Goal: Task Accomplishment & Management: Manage account settings

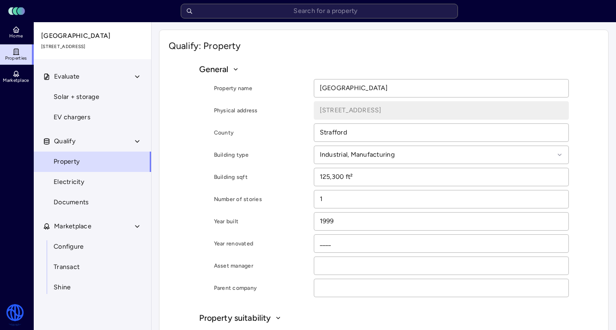
type textarea "x"
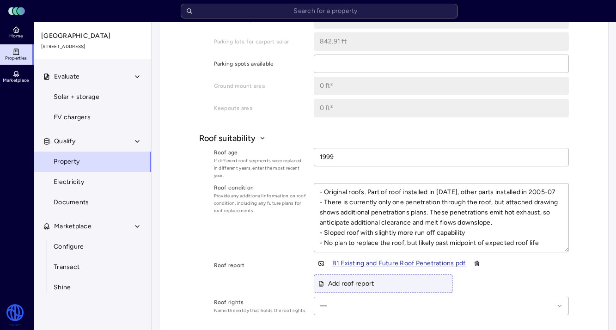
scroll to position [592, 0]
click at [393, 266] on div "B1 Existing and Future Roof Penetrat" at bounding box center [387, 265] width 110 height 6
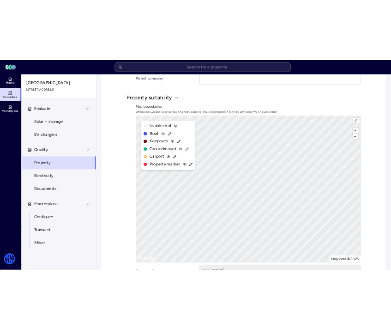
scroll to position [266, 0]
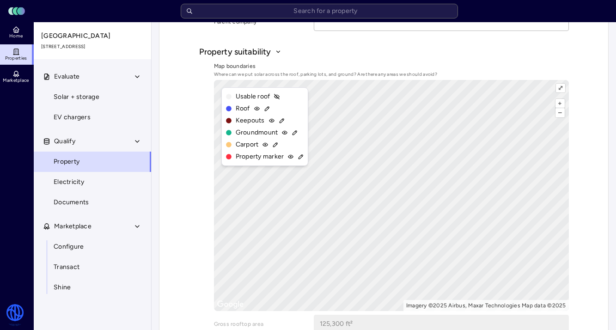
type textarea "x"
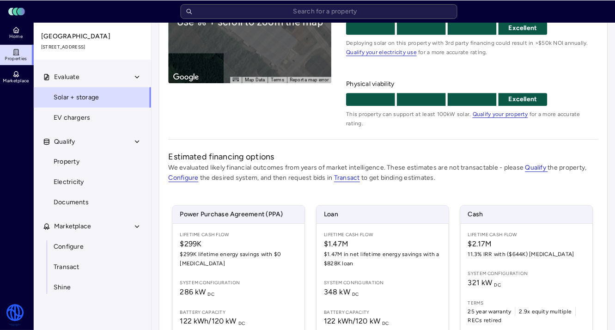
scroll to position [223, 0]
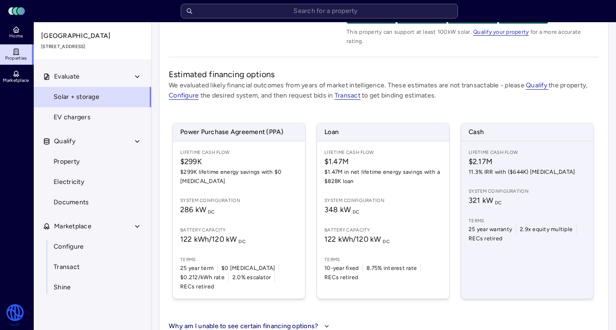
click at [519, 195] on span "321 kW DC" at bounding box center [527, 200] width 117 height 11
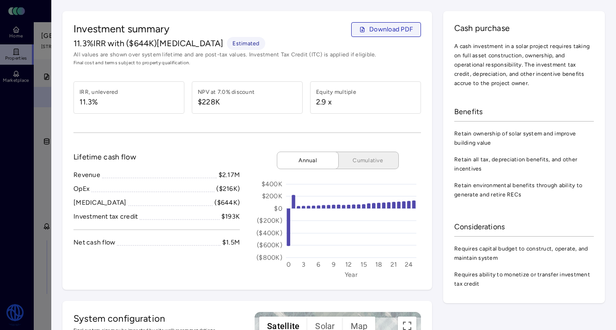
click at [382, 32] on span "Download PDF" at bounding box center [391, 29] width 44 height 10
click at [392, 31] on span "Download PDF" at bounding box center [391, 29] width 44 height 10
click at [39, 62] on div at bounding box center [308, 165] width 616 height 330
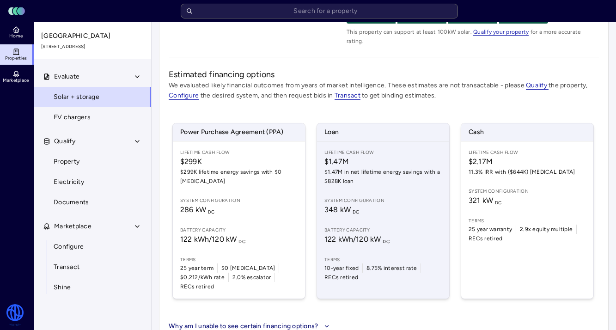
click at [409, 176] on span "$1.47M in net lifetime energy savings with a $828K loan" at bounding box center [382, 176] width 117 height 18
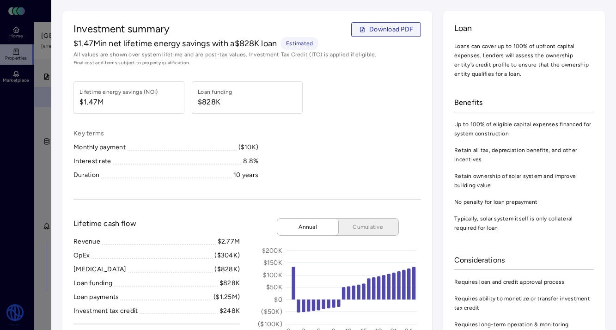
click at [358, 25] on button "Download PDF" at bounding box center [386, 29] width 70 height 15
click at [376, 37] on div "Investment summary Download PDF $1.47M in net lifetime energy savings with a $8…" at bounding box center [247, 44] width 348 height 44
click at [373, 31] on span "Download PDF" at bounding box center [391, 29] width 44 height 10
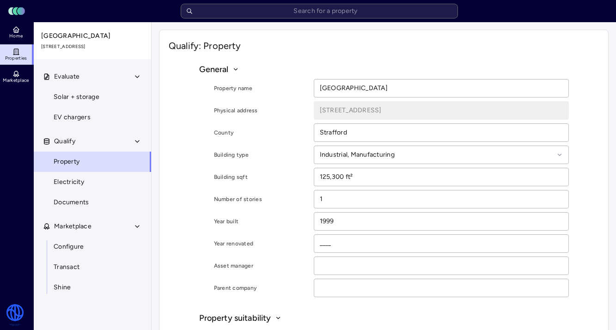
click at [231, 69] on div "General" at bounding box center [219, 69] width 40 height 12
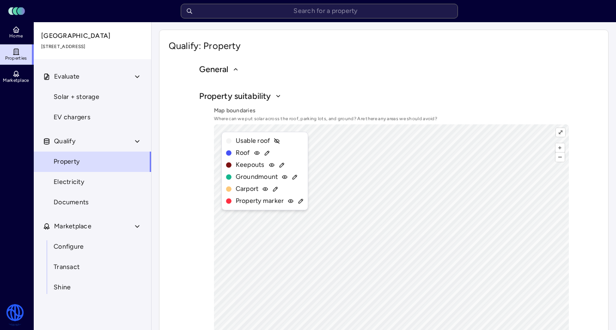
click at [231, 69] on div "General" at bounding box center [219, 69] width 40 height 12
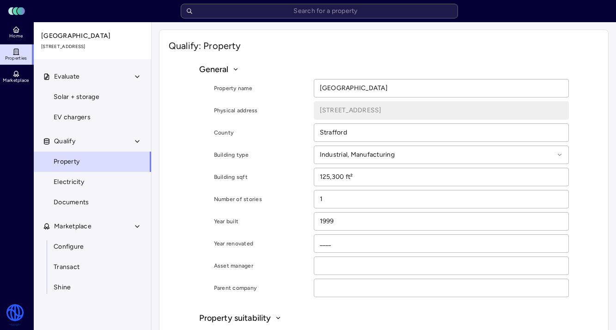
click at [234, 89] on label "Property name" at bounding box center [260, 88] width 92 height 9
copy label "Property name"
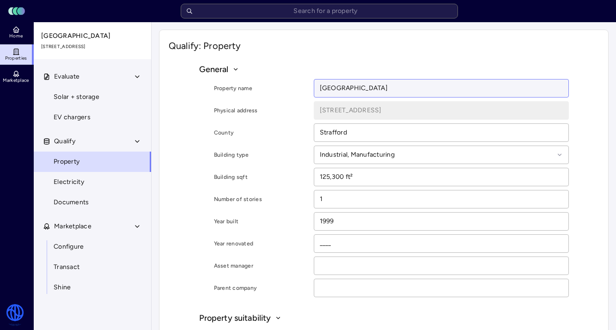
click at [355, 85] on input "[GEOGRAPHIC_DATA]" at bounding box center [441, 88] width 254 height 18
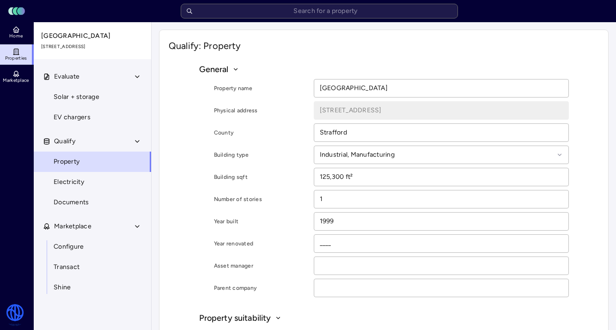
click at [240, 110] on label "Physical address" at bounding box center [260, 110] width 92 height 9
copy label "Physical address"
click at [222, 133] on label "County" at bounding box center [260, 132] width 92 height 9
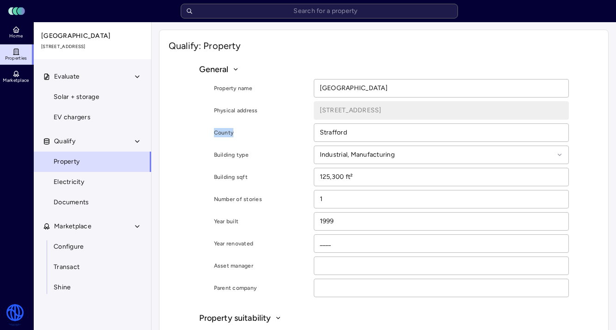
click at [222, 133] on label "County" at bounding box center [260, 132] width 92 height 9
copy label "County"
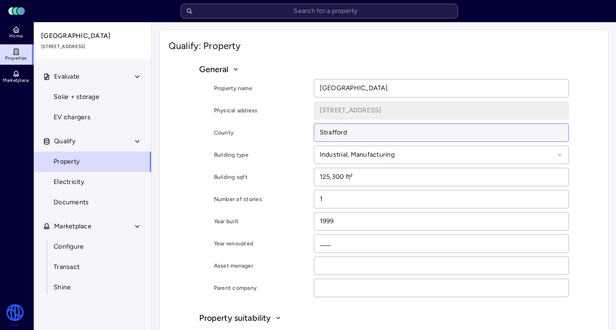
click at [339, 133] on input "Strafford" at bounding box center [441, 133] width 254 height 18
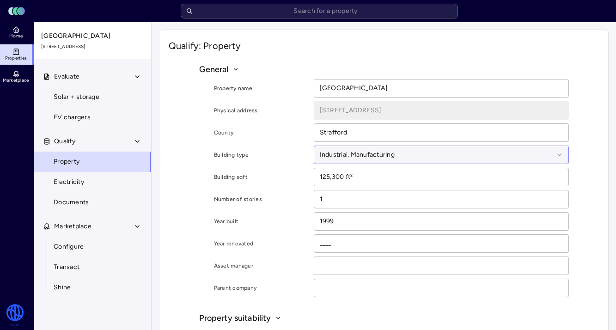
click at [328, 156] on div at bounding box center [437, 155] width 234 height 10
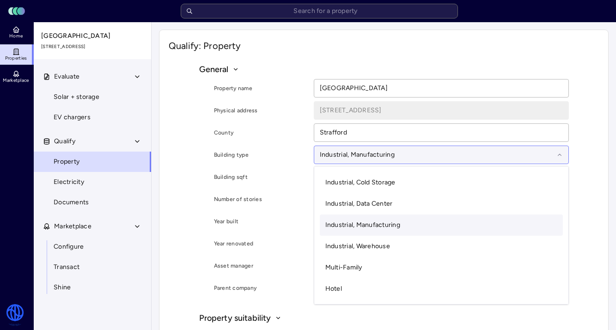
click at [328, 156] on div at bounding box center [437, 155] width 234 height 10
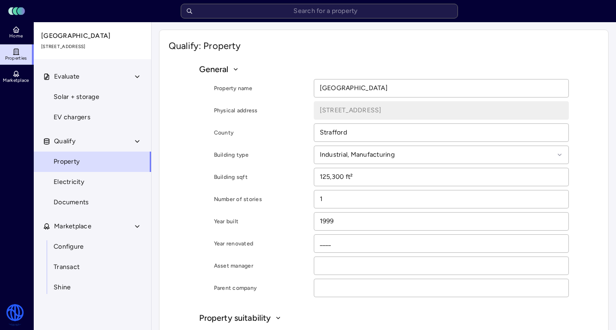
click at [253, 155] on label "Building type" at bounding box center [260, 154] width 92 height 9
copy label "Building type"
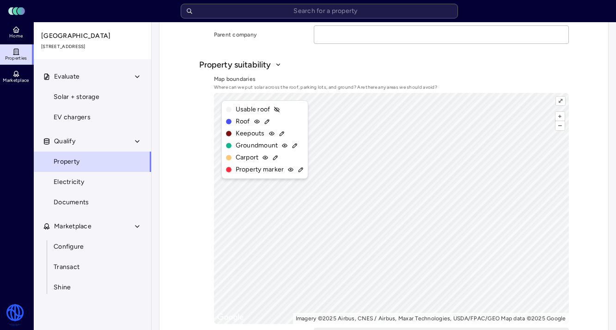
scroll to position [236, 0]
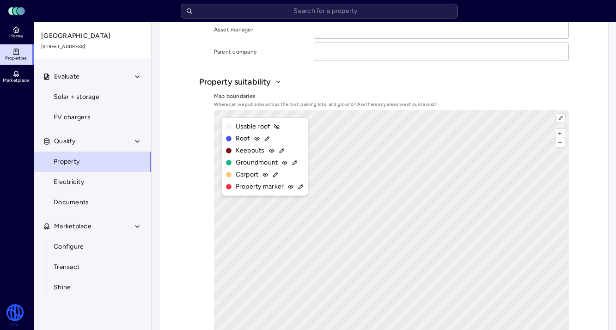
click at [279, 86] on div "Property suitability" at bounding box center [240, 82] width 82 height 12
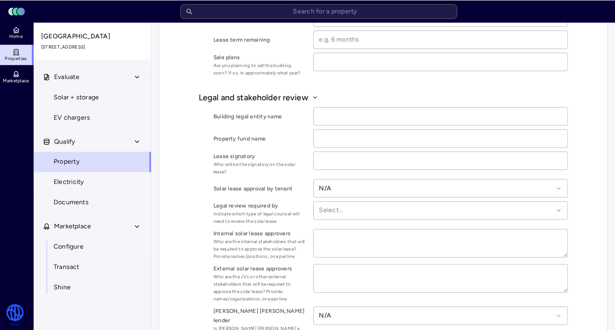
scroll to position [932, 0]
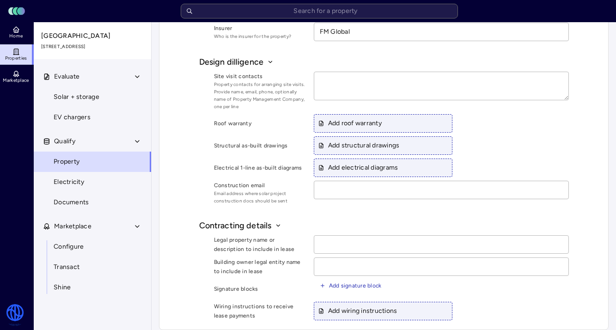
type textarea "x"
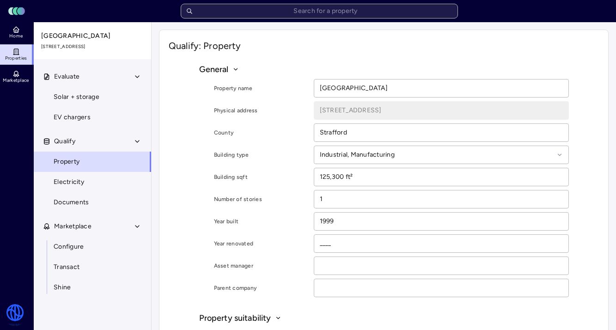
type textarea "x"
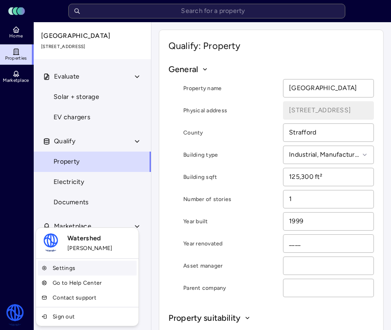
click at [73, 264] on link "Settings" at bounding box center [87, 268] width 99 height 15
type textarea "x"
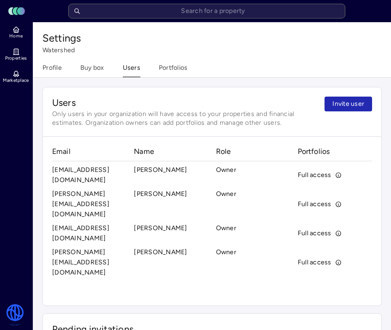
click at [131, 72] on button "Users" at bounding box center [132, 70] width 18 height 14
click at [352, 102] on span "Invite user" at bounding box center [349, 104] width 32 height 10
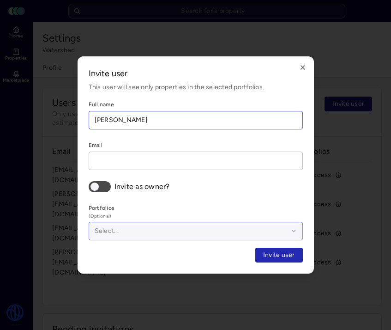
type input "[PERSON_NAME]"
click at [120, 222] on div "Select..." at bounding box center [196, 231] width 214 height 18
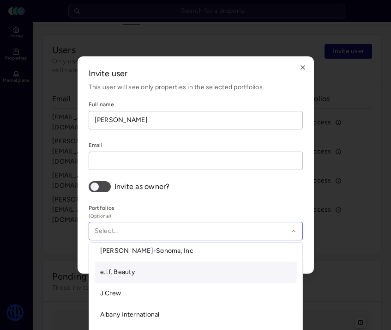
scroll to position [296, 0]
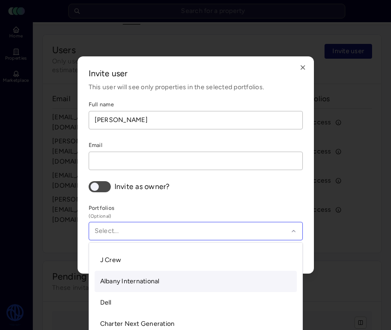
click at [131, 279] on span "Albany International" at bounding box center [130, 281] width 60 height 8
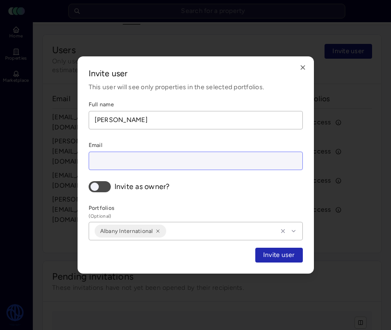
click at [179, 166] on input at bounding box center [196, 161] width 214 height 18
paste input "[PERSON_NAME][EMAIL_ADDRESS][PERSON_NAME][DOMAIN_NAME]"
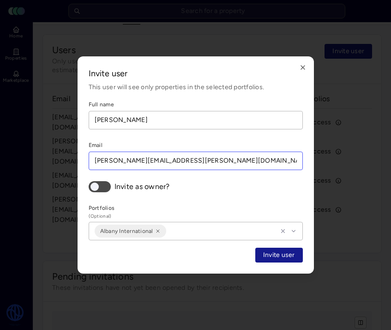
type input "[PERSON_NAME][EMAIL_ADDRESS][PERSON_NAME][DOMAIN_NAME]"
click at [266, 254] on span "Invite user" at bounding box center [279, 255] width 32 height 10
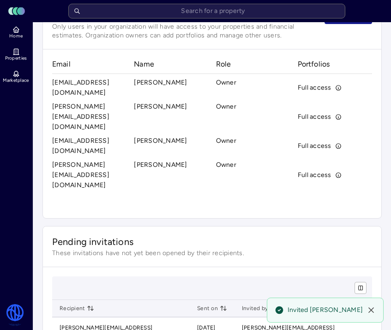
scroll to position [92, 0]
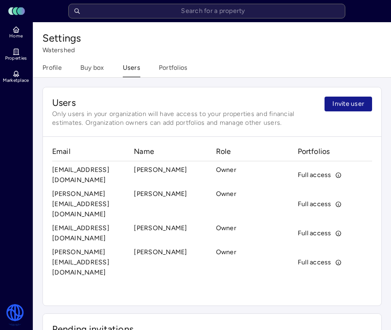
click at [340, 103] on span "Invite user" at bounding box center [349, 104] width 32 height 10
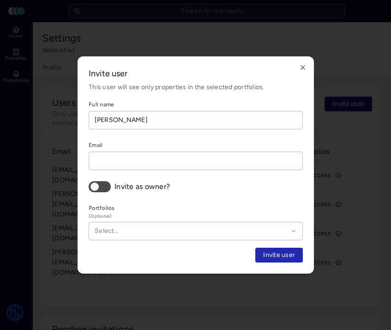
type input "[PERSON_NAME]"
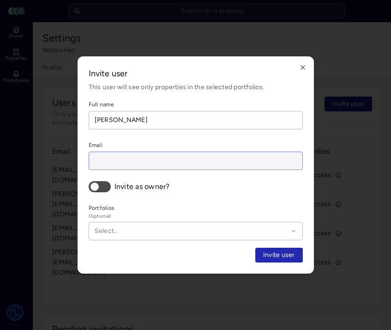
click at [183, 156] on input at bounding box center [196, 161] width 214 height 18
paste input "[EMAIL_ADDRESS][PERSON_NAME][DOMAIN_NAME]"
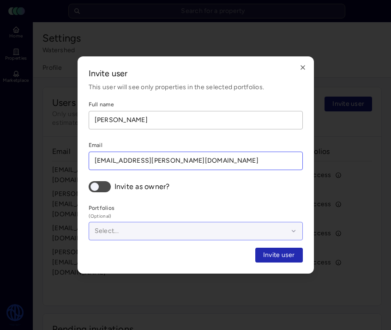
type input "[EMAIL_ADDRESS][PERSON_NAME][DOMAIN_NAME]"
click at [137, 228] on div at bounding box center [192, 231] width 194 height 10
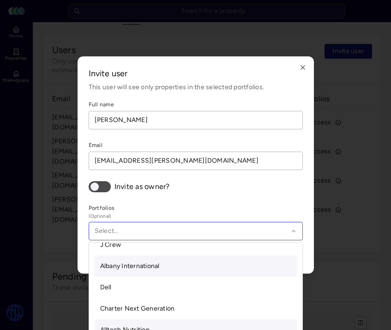
scroll to position [302, 0]
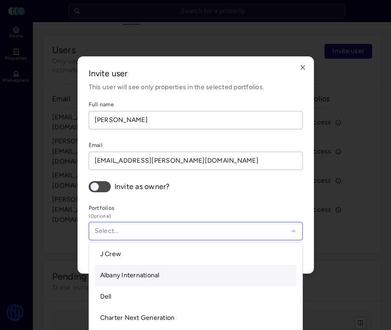
click at [135, 275] on span "Albany International" at bounding box center [130, 275] width 60 height 8
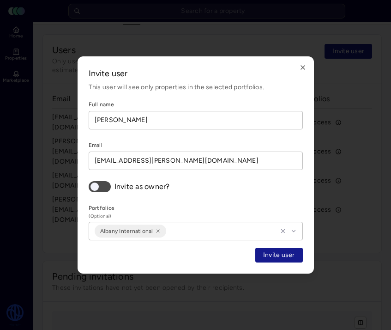
click at [267, 255] on span "Invite user" at bounding box center [279, 255] width 32 height 10
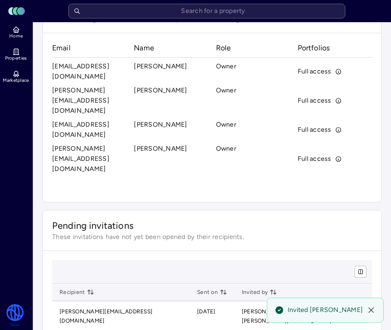
scroll to position [113, 0]
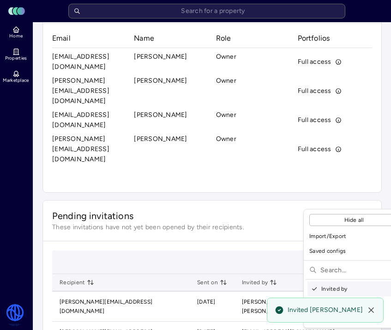
click at [357, 201] on html "Toggle Sidebar Lumen Energy Logo Home Properties Marketplace Watershed Amberlyn…" at bounding box center [195, 153] width 391 height 532
click at [8, 225] on html "Toggle Sidebar Lumen Energy Logo Home Properties Marketplace Watershed Amberlyn…" at bounding box center [195, 153] width 391 height 532
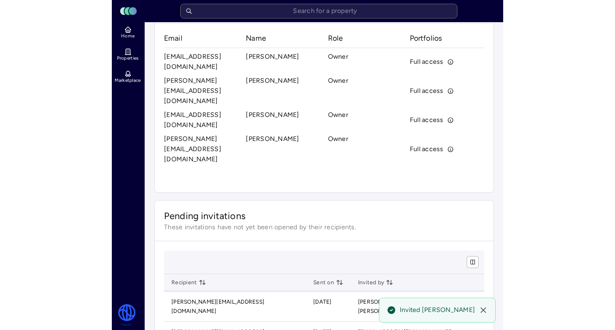
scroll to position [67, 0]
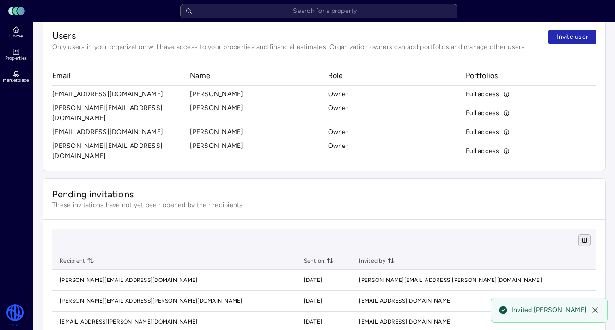
click at [585, 223] on html "Toggle Sidebar Lumen Energy Logo Home Properties Marketplace Watershed Amberlyn…" at bounding box center [307, 142] width 615 height 418
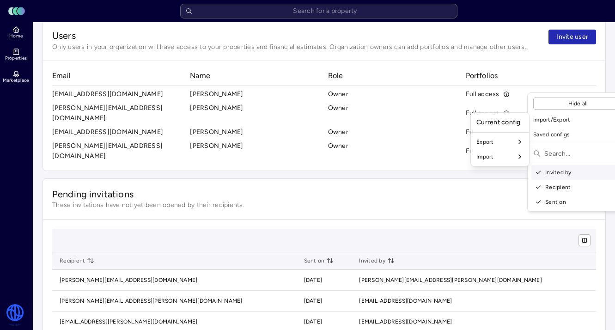
click at [435, 227] on html "Toggle Sidebar Lumen Energy Logo Home Properties Marketplace Watershed Amberlyn…" at bounding box center [307, 142] width 615 height 418
